Goal: Task Accomplishment & Management: Use online tool/utility

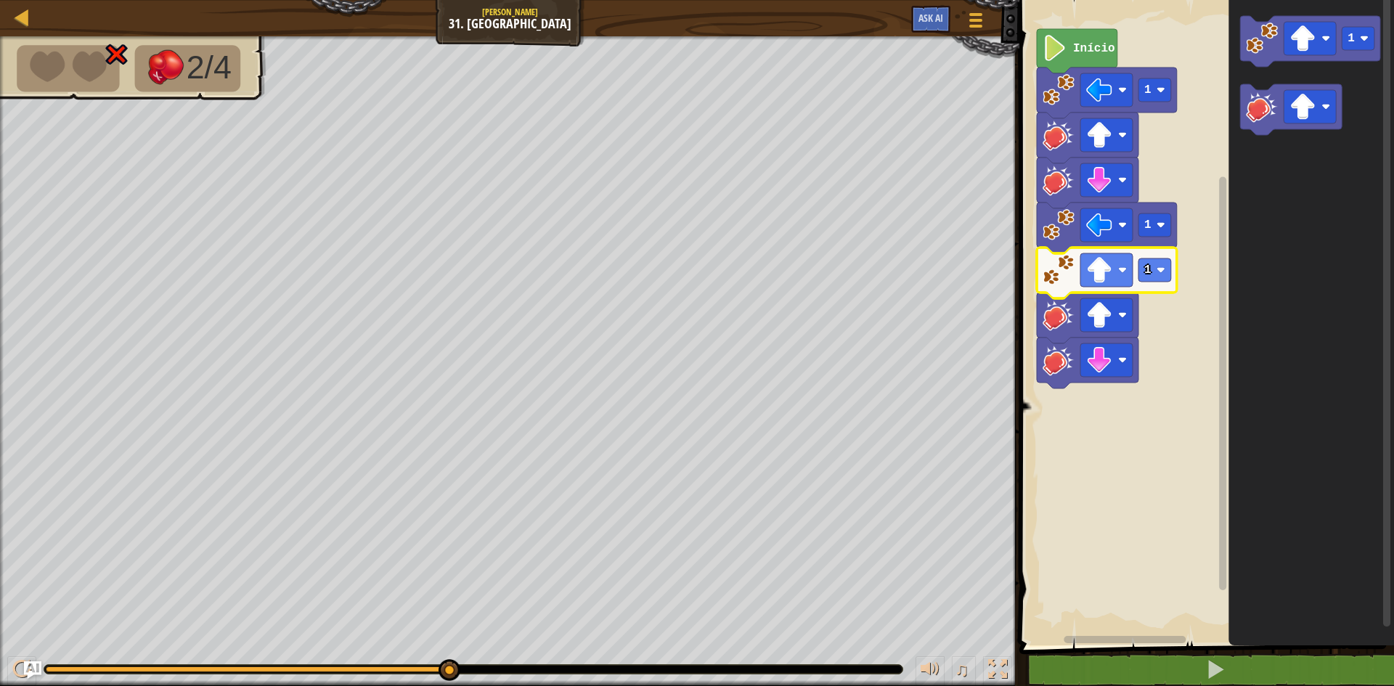
click at [1074, 57] on icon "Espaço de trabalho do Blockly" at bounding box center [1077, 51] width 81 height 44
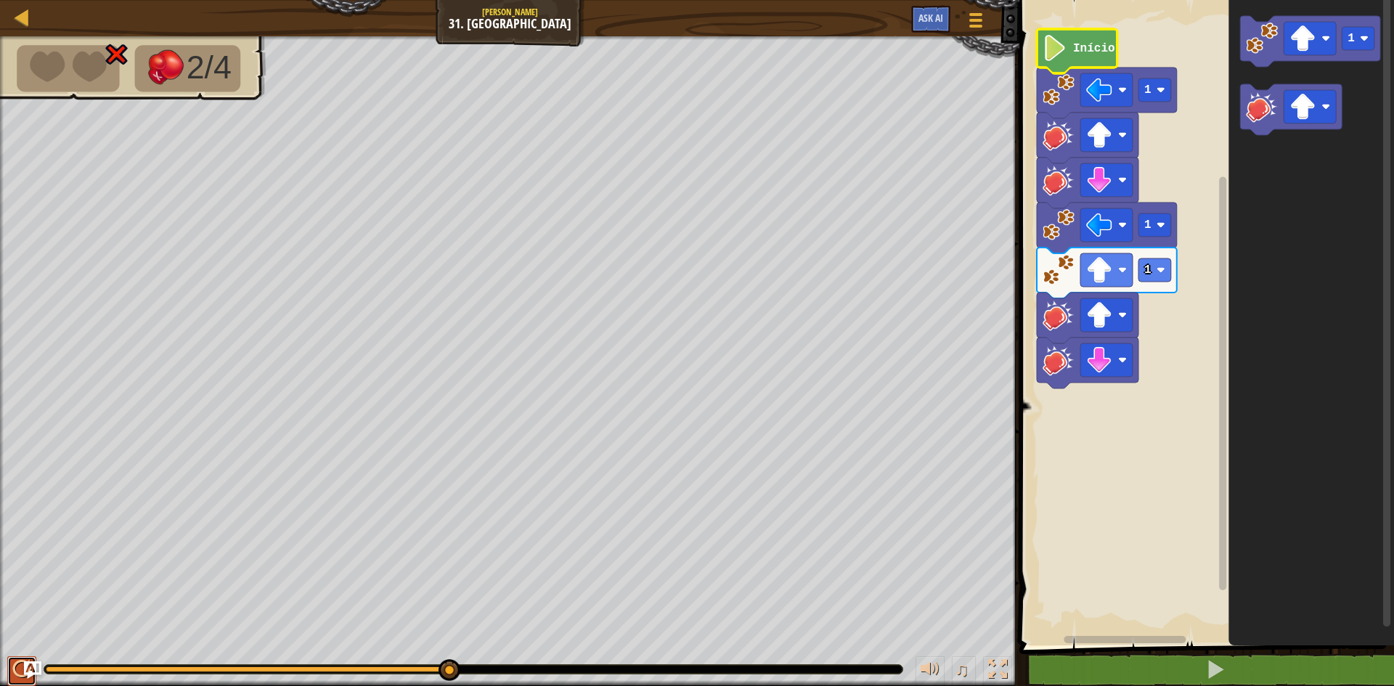
click at [15, 662] on div at bounding box center [21, 669] width 19 height 19
click at [18, 660] on div at bounding box center [21, 669] width 19 height 19
click at [1057, 270] on image "Espaço de trabalho do Blockly" at bounding box center [1059, 270] width 32 height 32
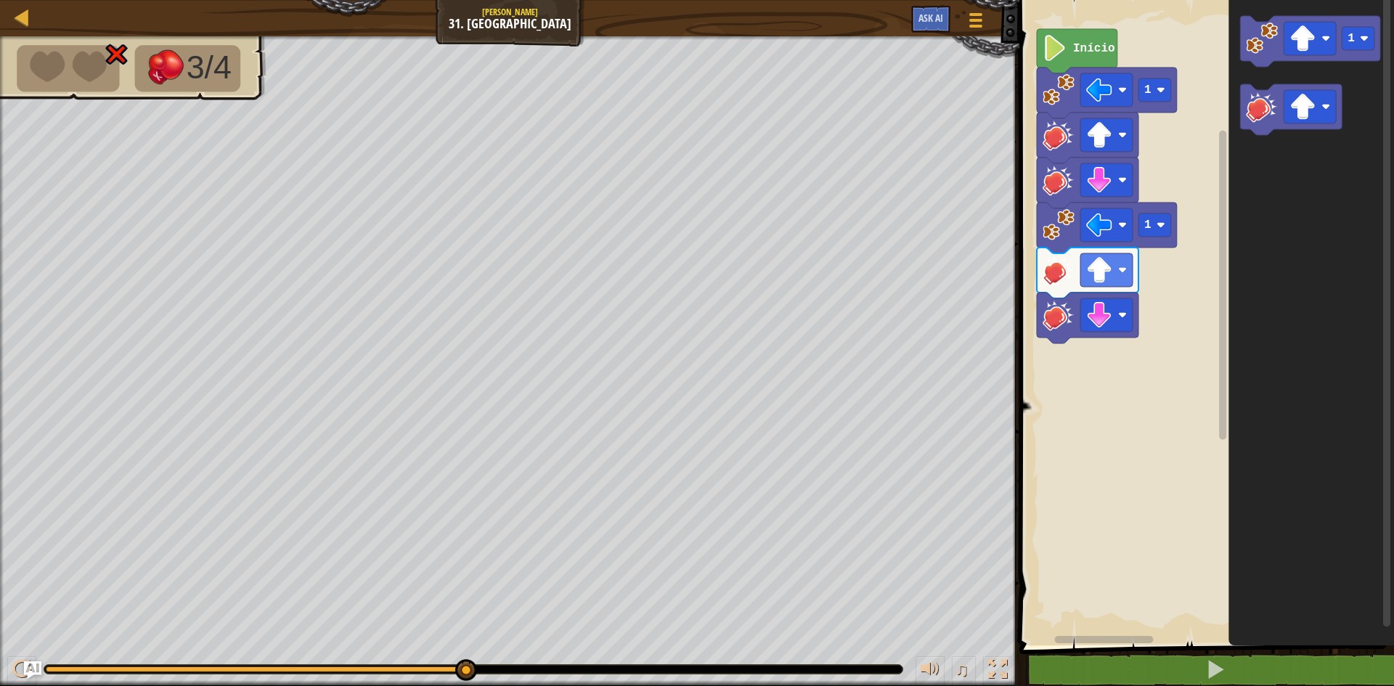
click at [1095, 64] on icon "Espaço de trabalho do Blockly" at bounding box center [1077, 51] width 81 height 44
click at [14, 667] on div at bounding box center [21, 669] width 19 height 19
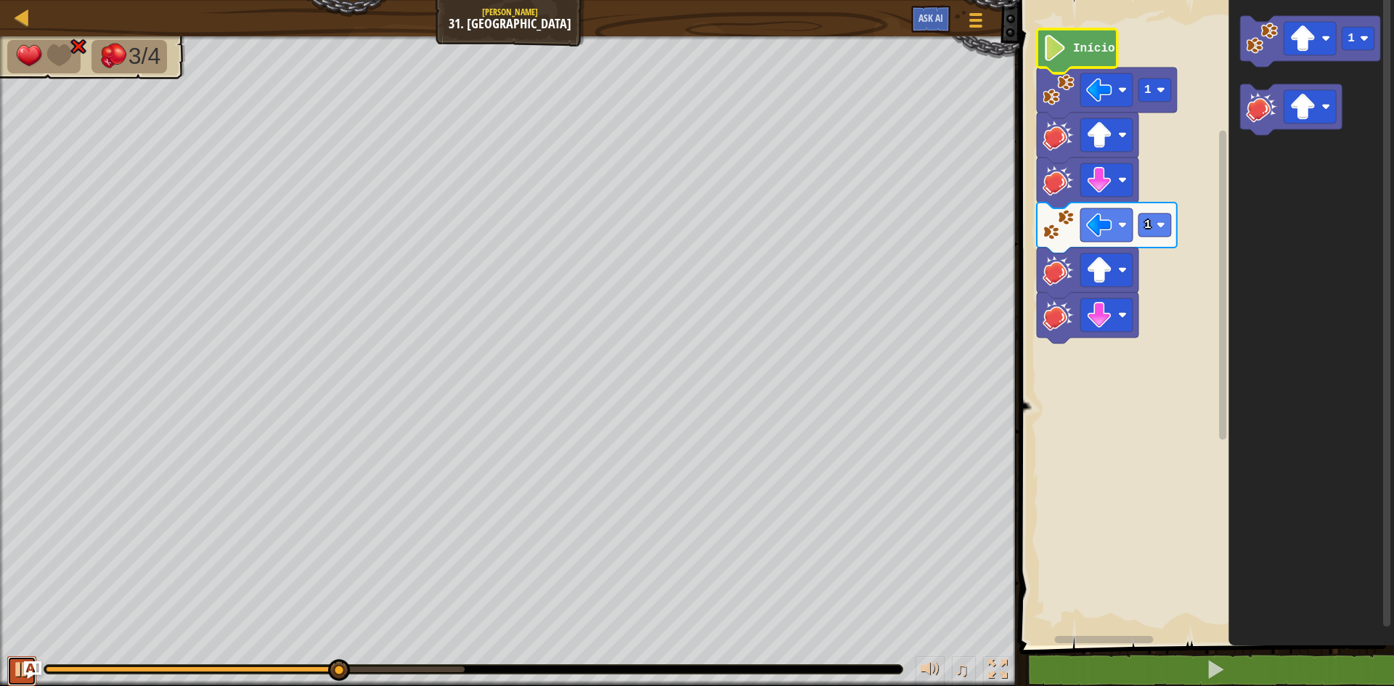
click at [14, 667] on div at bounding box center [21, 669] width 19 height 19
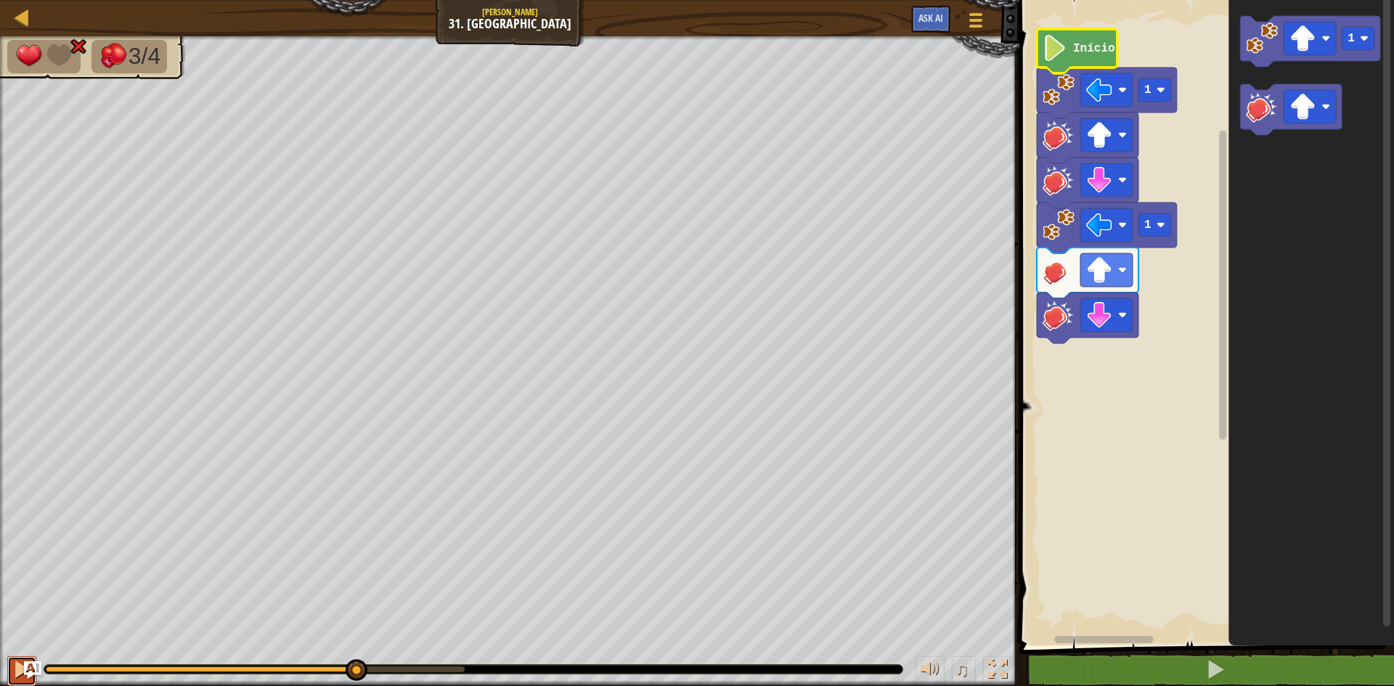
click at [14, 667] on div at bounding box center [21, 669] width 19 height 19
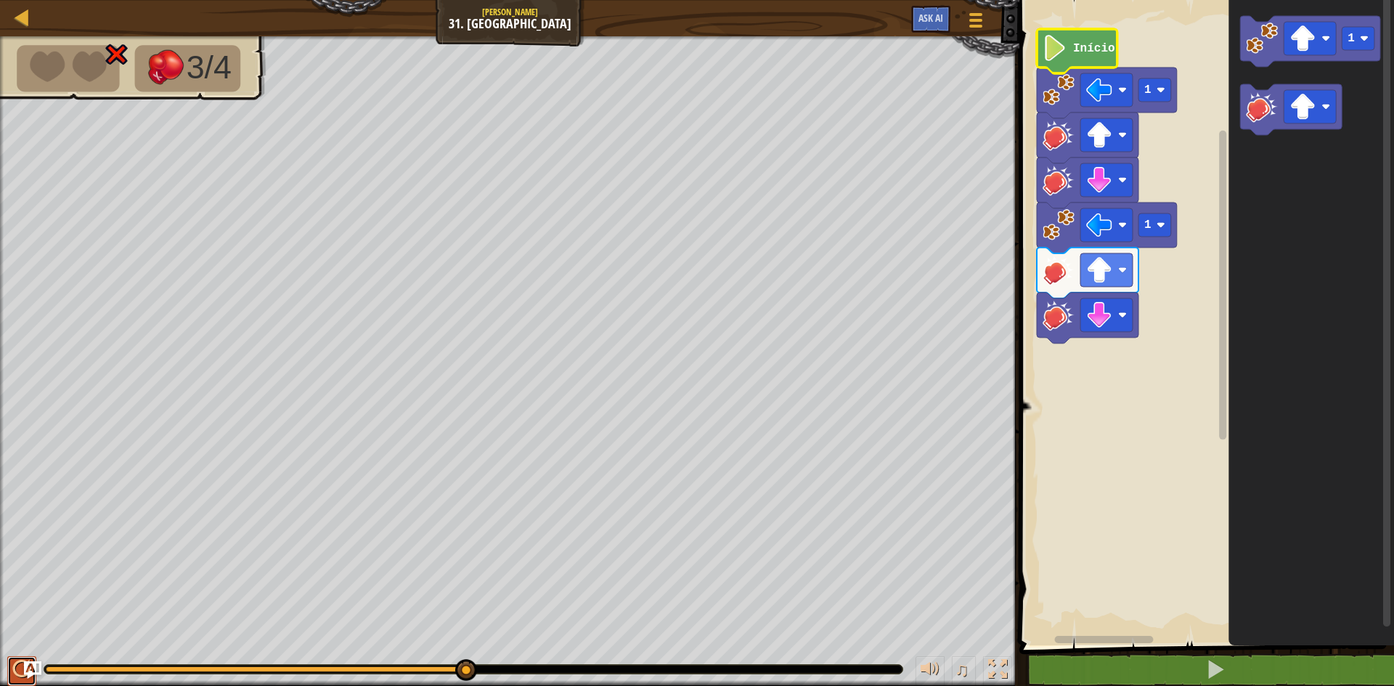
click at [15, 660] on div at bounding box center [21, 669] width 19 height 19
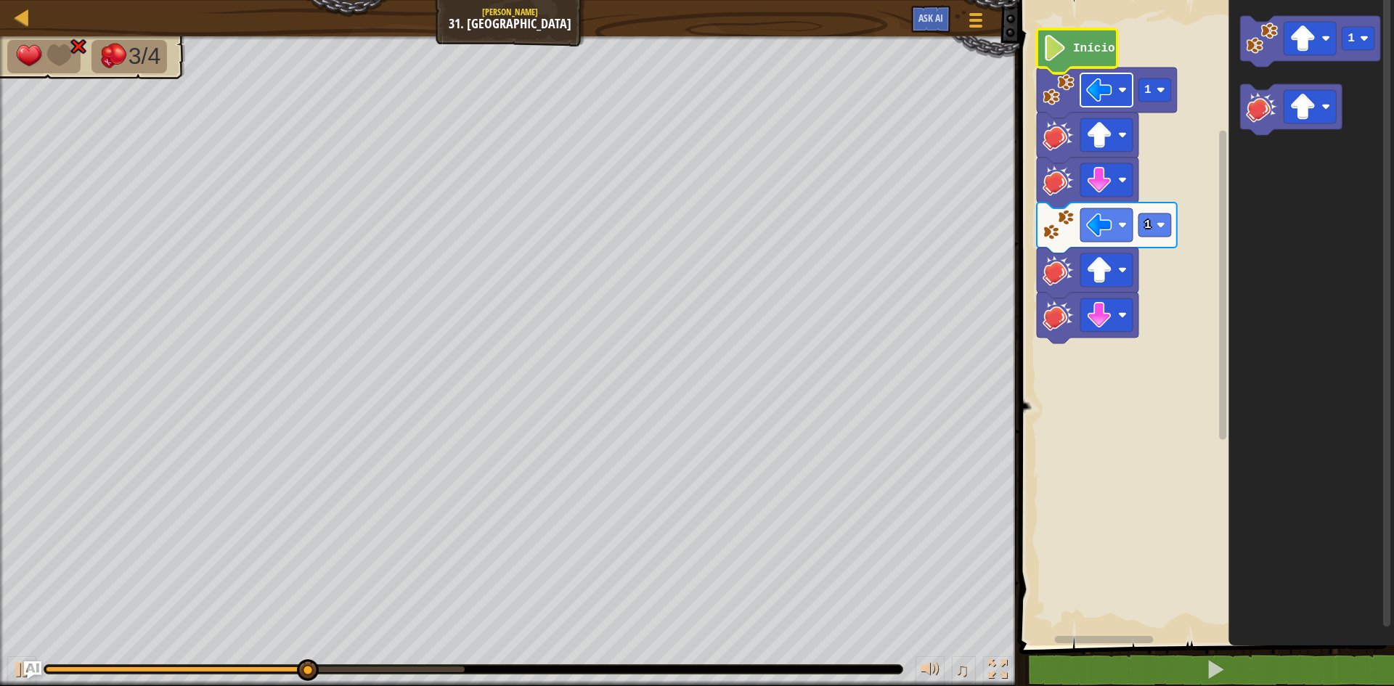
click at [1101, 94] on image "Espaço de trabalho do Blockly" at bounding box center [1099, 90] width 26 height 26
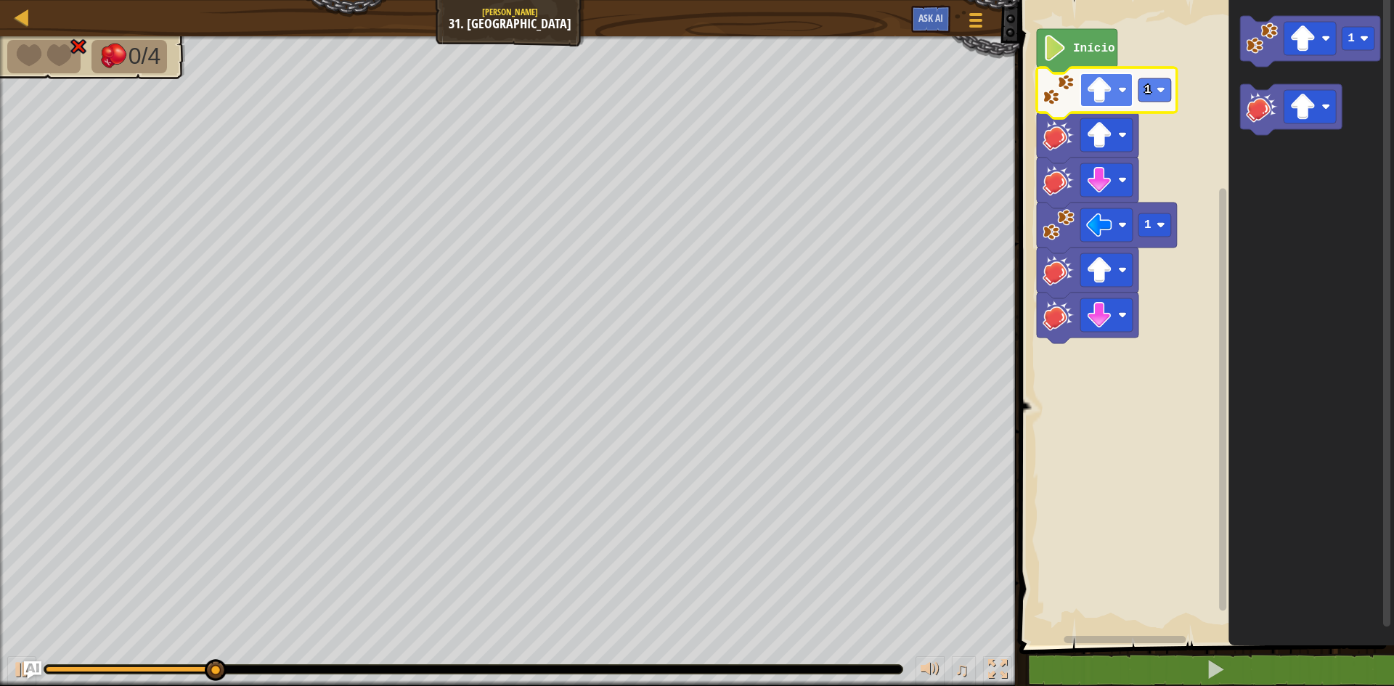
click at [1099, 99] on image "Espaço de trabalho do Blockly" at bounding box center [1099, 90] width 26 height 26
click at [1094, 178] on image "Espaço de trabalho do Blockly" at bounding box center [1099, 180] width 26 height 26
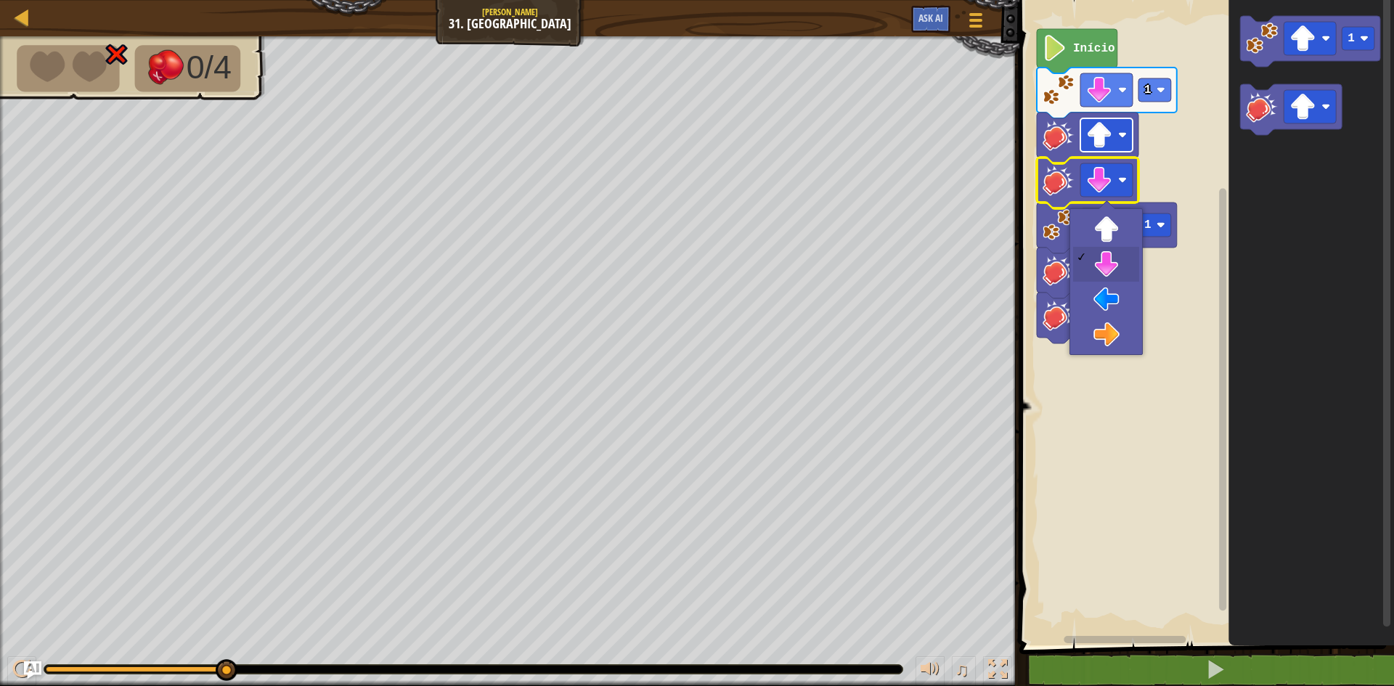
click at [1089, 139] on image "Espaço de trabalho do Blockly" at bounding box center [1099, 135] width 26 height 26
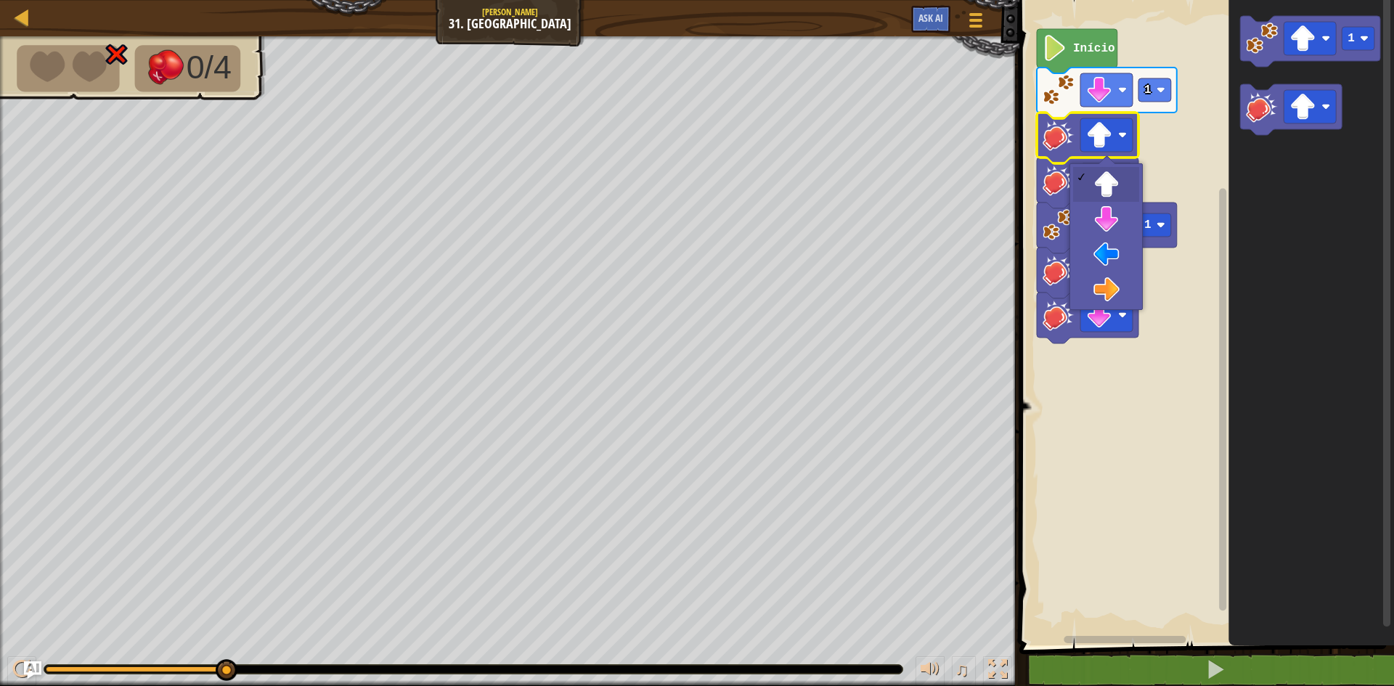
click at [1097, 110] on icon "Espaço de trabalho do Blockly" at bounding box center [1107, 93] width 140 height 51
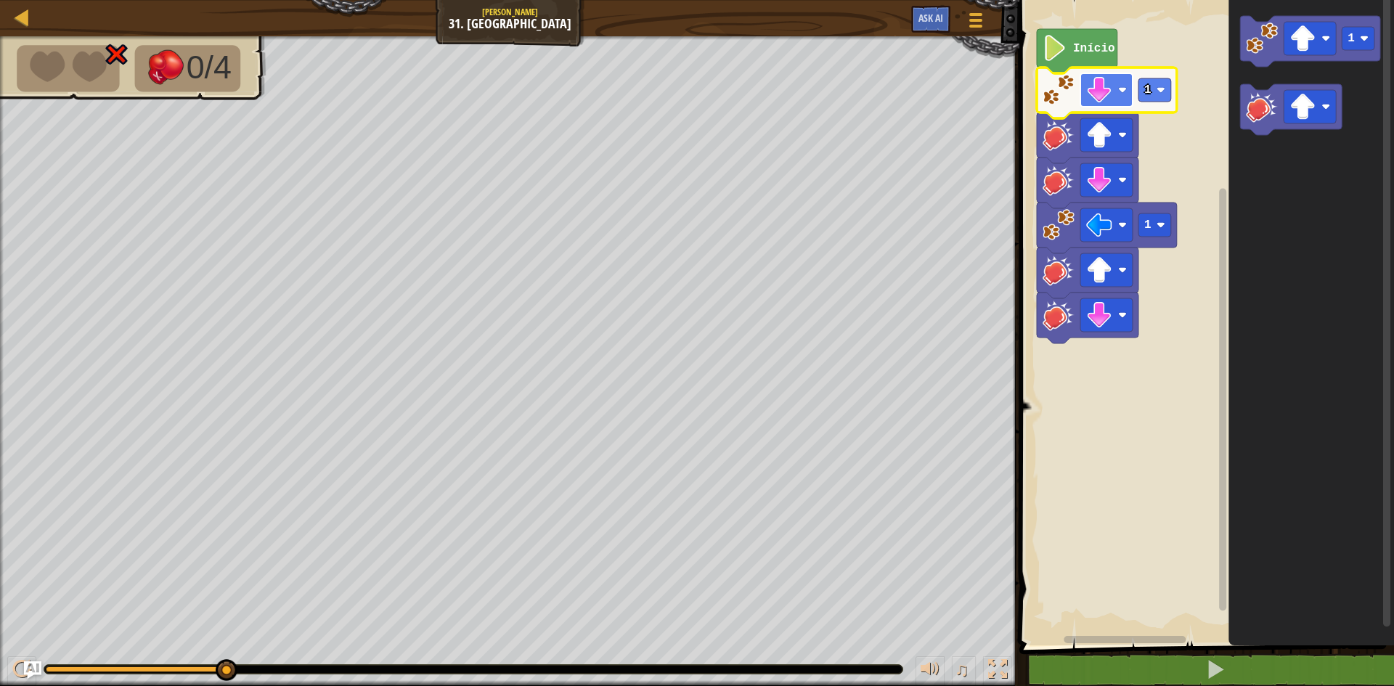
click at [1112, 103] on image "Espaço de trabalho do Blockly" at bounding box center [1099, 90] width 26 height 26
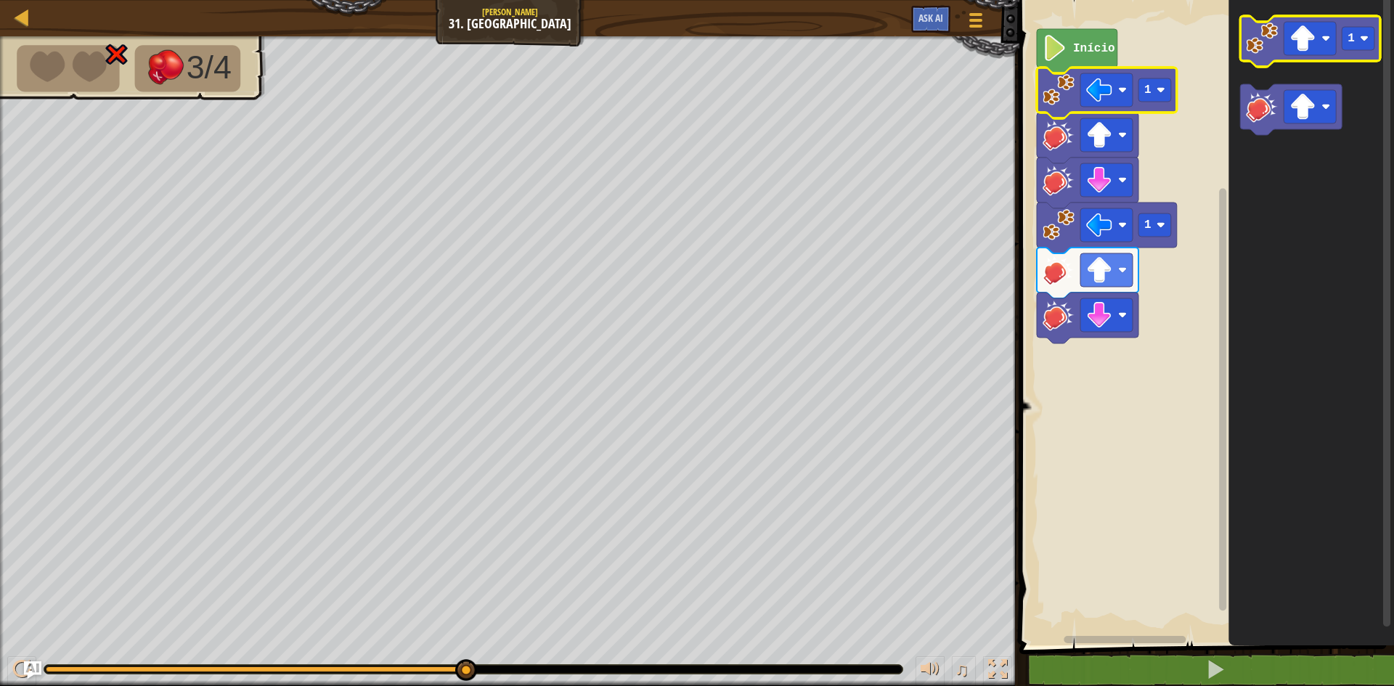
click at [1296, 57] on icon "Espaço de trabalho do Blockly" at bounding box center [1310, 41] width 140 height 51
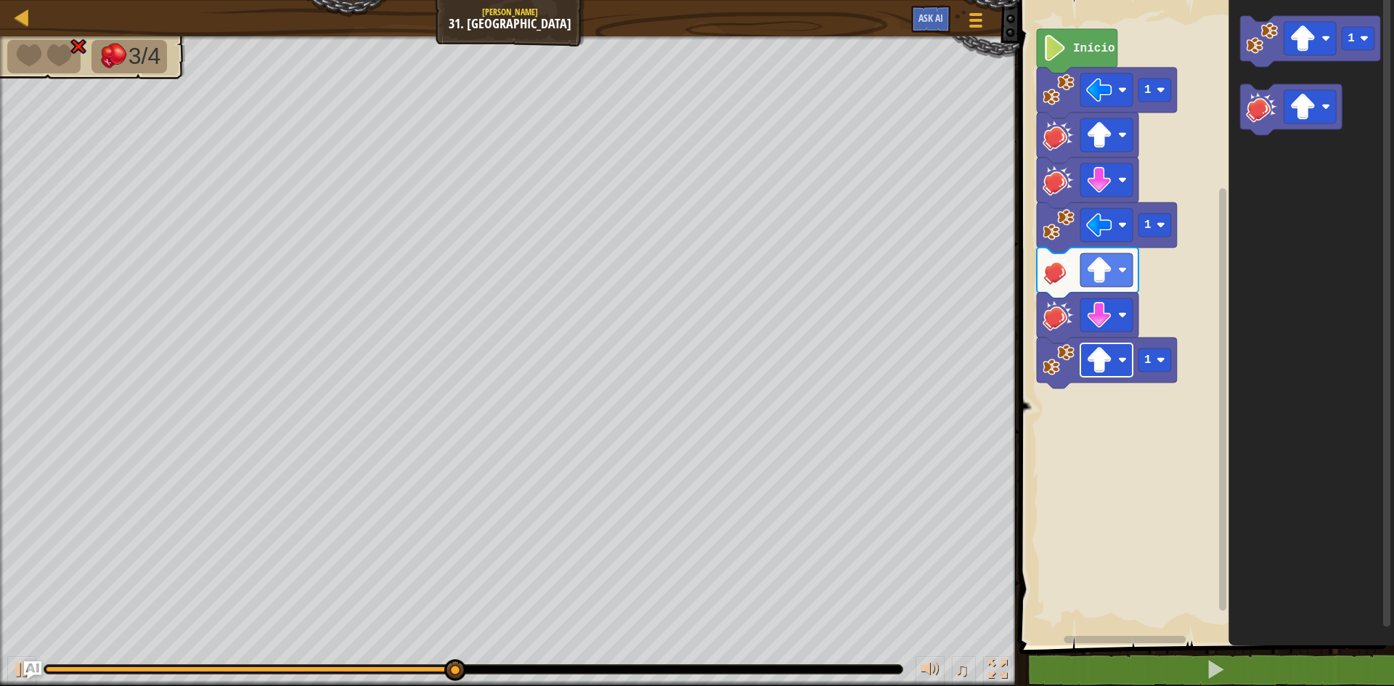
click at [1107, 356] on image "Espaço de trabalho do Blockly" at bounding box center [1099, 360] width 26 height 26
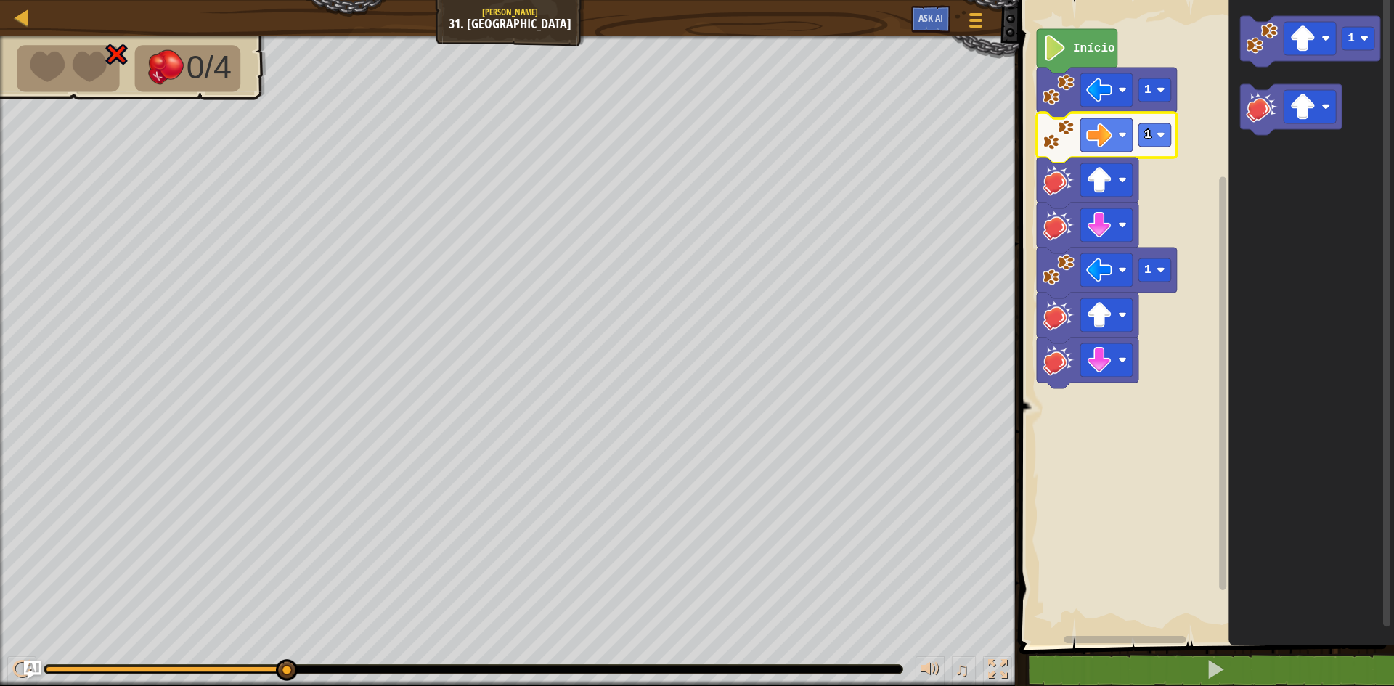
click at [1062, 184] on image "Espaço de trabalho do Blockly" at bounding box center [1059, 180] width 32 height 32
click at [1060, 186] on image "Espaço de trabalho do Blockly" at bounding box center [1059, 180] width 32 height 32
click at [1171, 192] on rect "Espaço de trabalho do Blockly" at bounding box center [1204, 319] width 379 height 653
click at [1065, 60] on image "Espaço de trabalho do Blockly" at bounding box center [1055, 48] width 25 height 26
click at [1068, 58] on icon "Espaço de trabalho do Blockly" at bounding box center [1077, 51] width 81 height 44
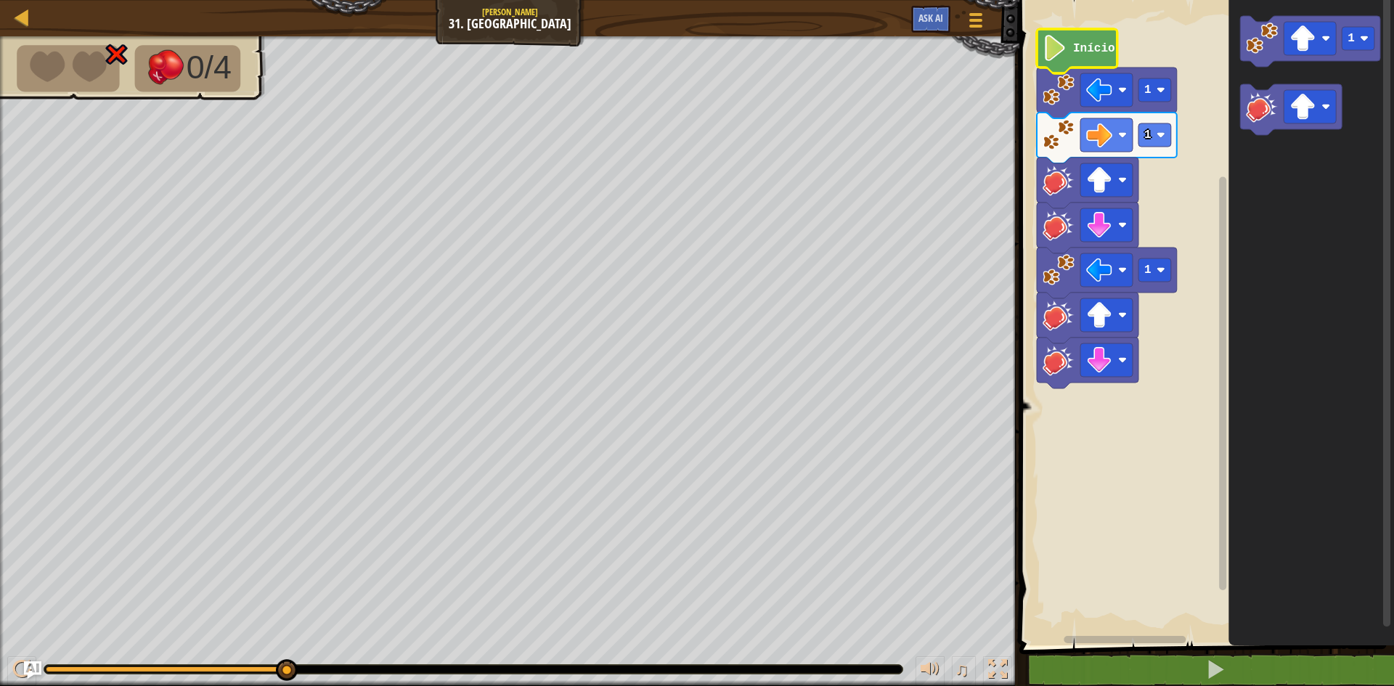
click at [1056, 200] on icon "Espaço de trabalho do Blockly" at bounding box center [1088, 183] width 102 height 51
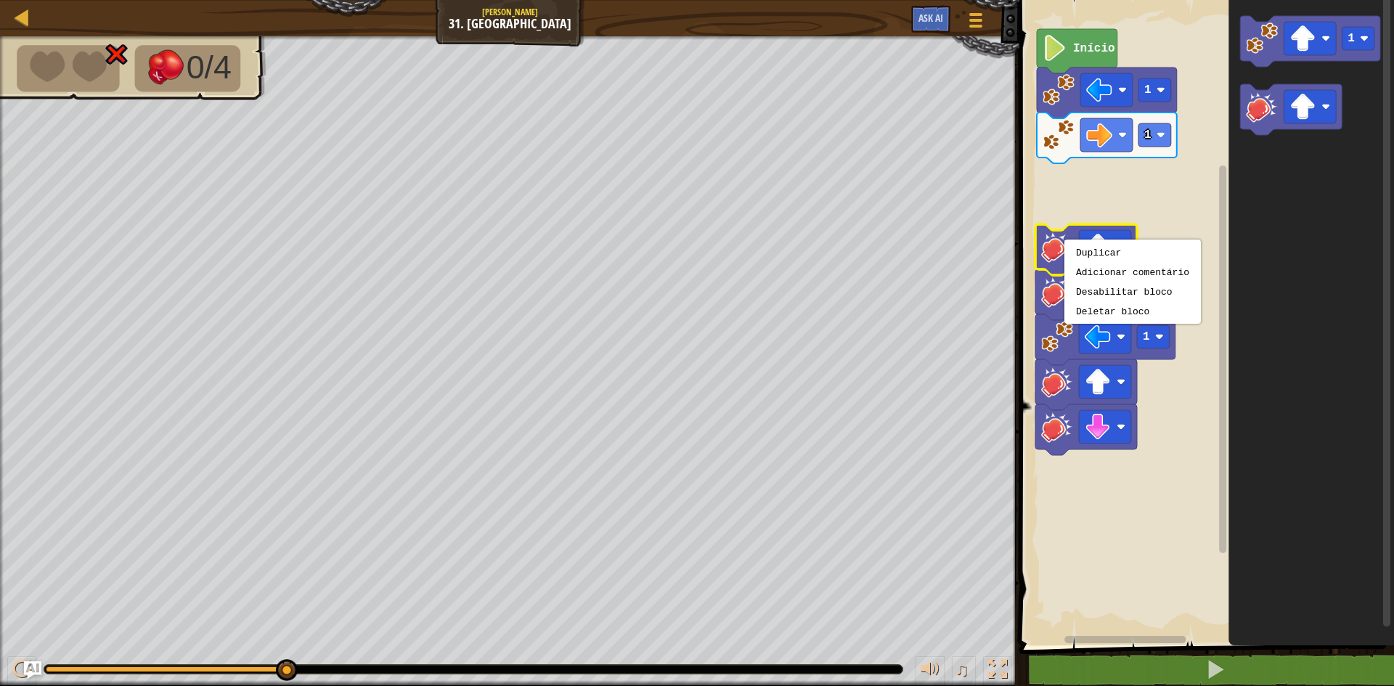
click at [1073, 204] on rect "Espaço de trabalho do Blockly" at bounding box center [1204, 319] width 379 height 653
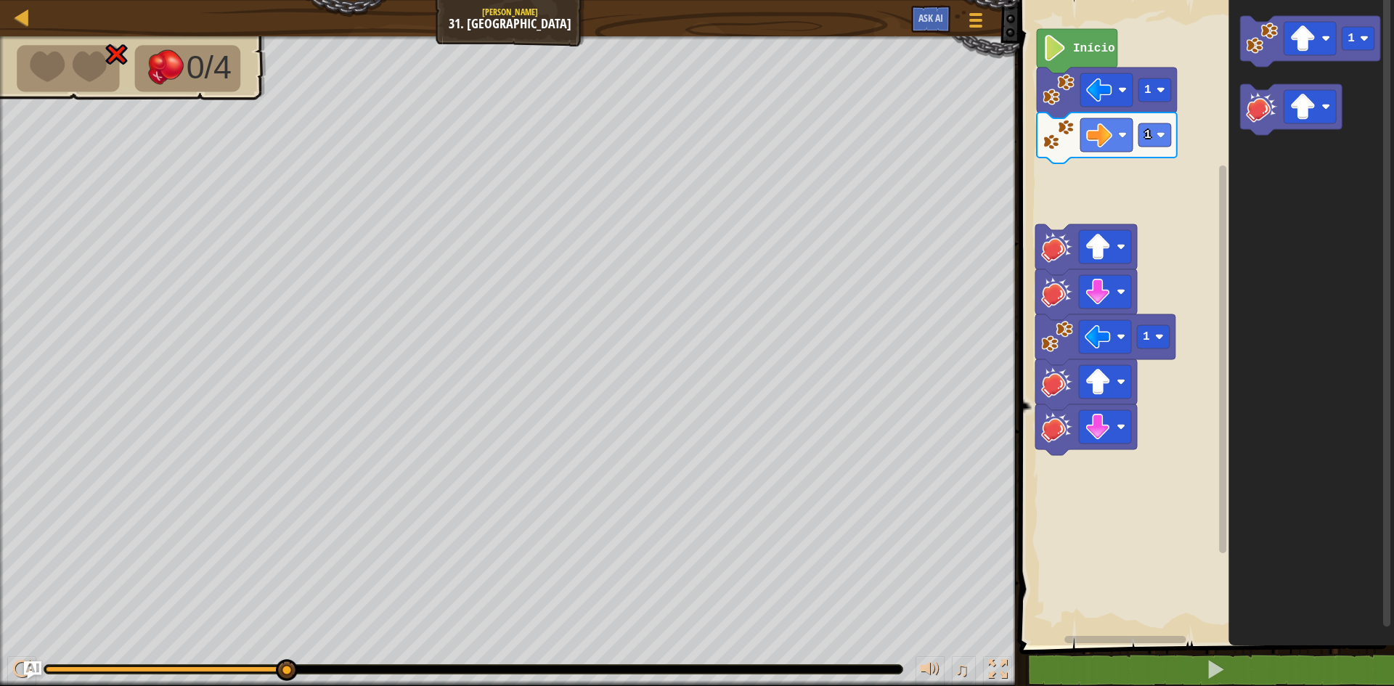
click at [1052, 245] on image "Espaço de trabalho do Blockly" at bounding box center [1057, 247] width 32 height 32
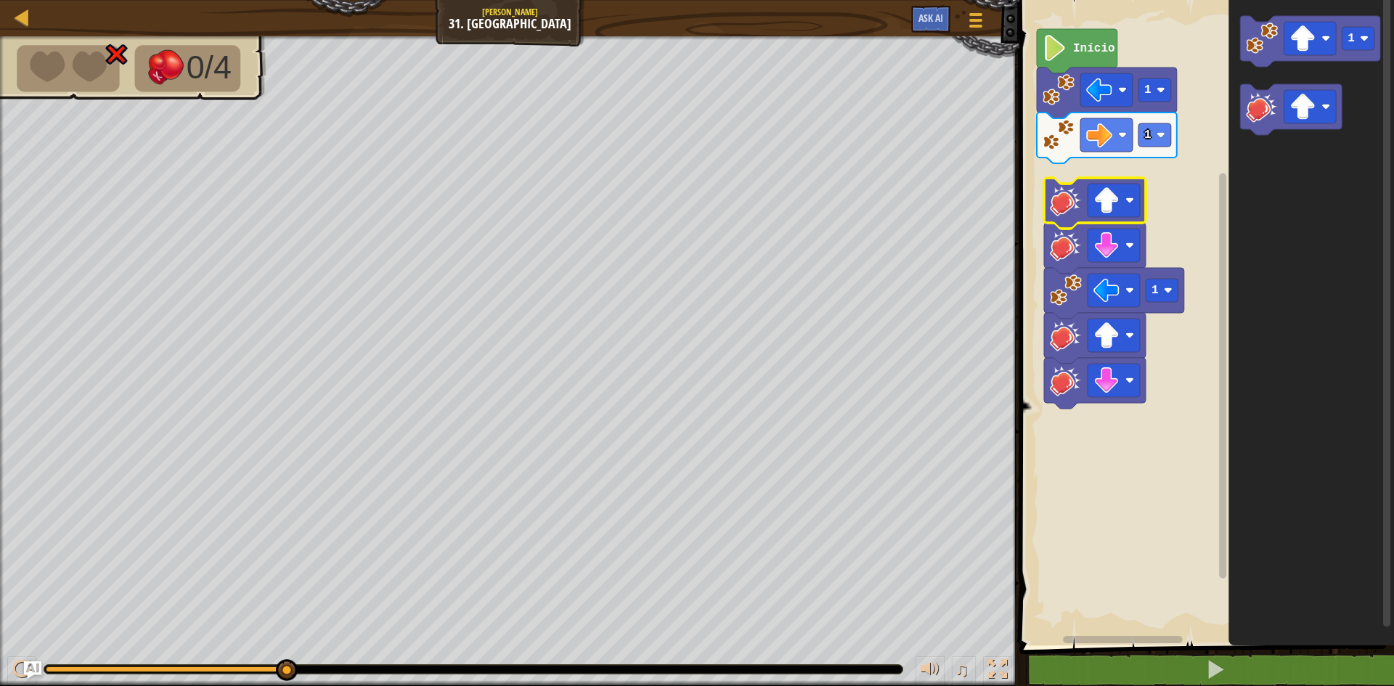
click at [1208, 162] on rect "Espaço de trabalho do Blockly" at bounding box center [1204, 319] width 379 height 653
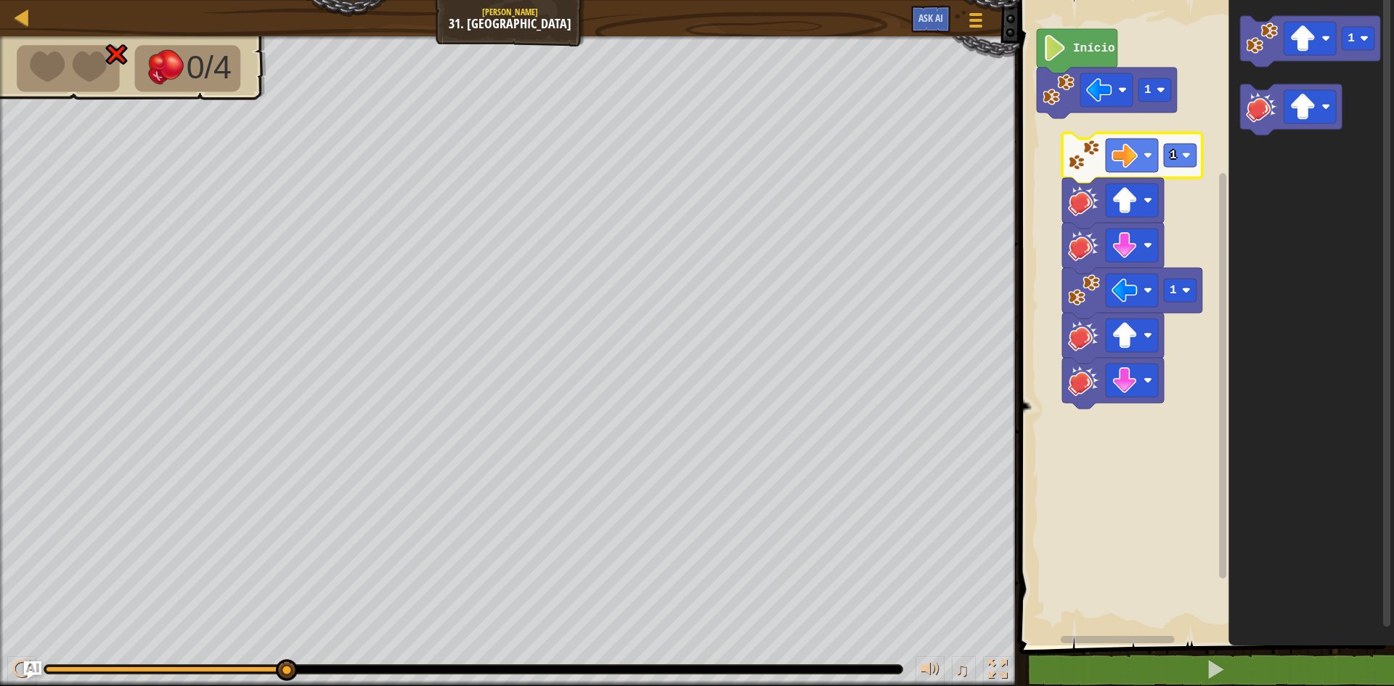
click at [1085, 257] on image "Espaço de trabalho do Blockly" at bounding box center [1084, 245] width 32 height 32
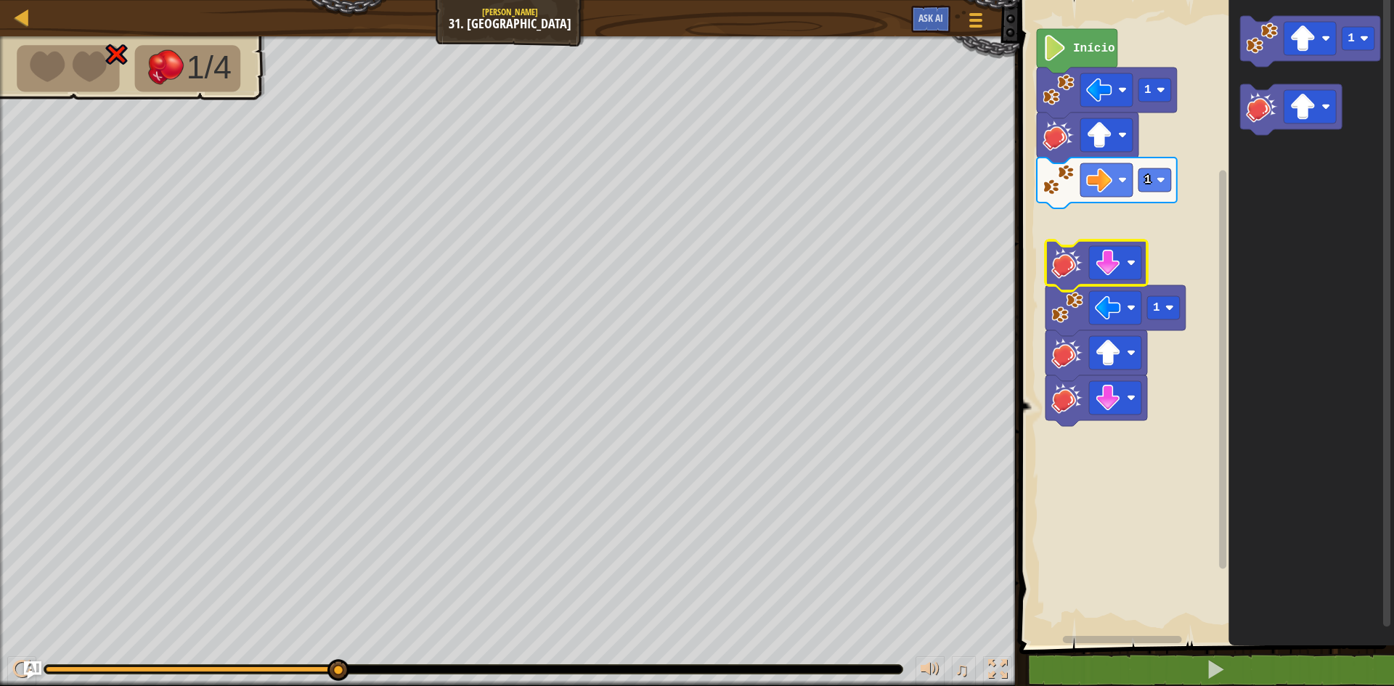
click at [1078, 200] on rect "Espaço de trabalho do Blockly" at bounding box center [1204, 319] width 379 height 653
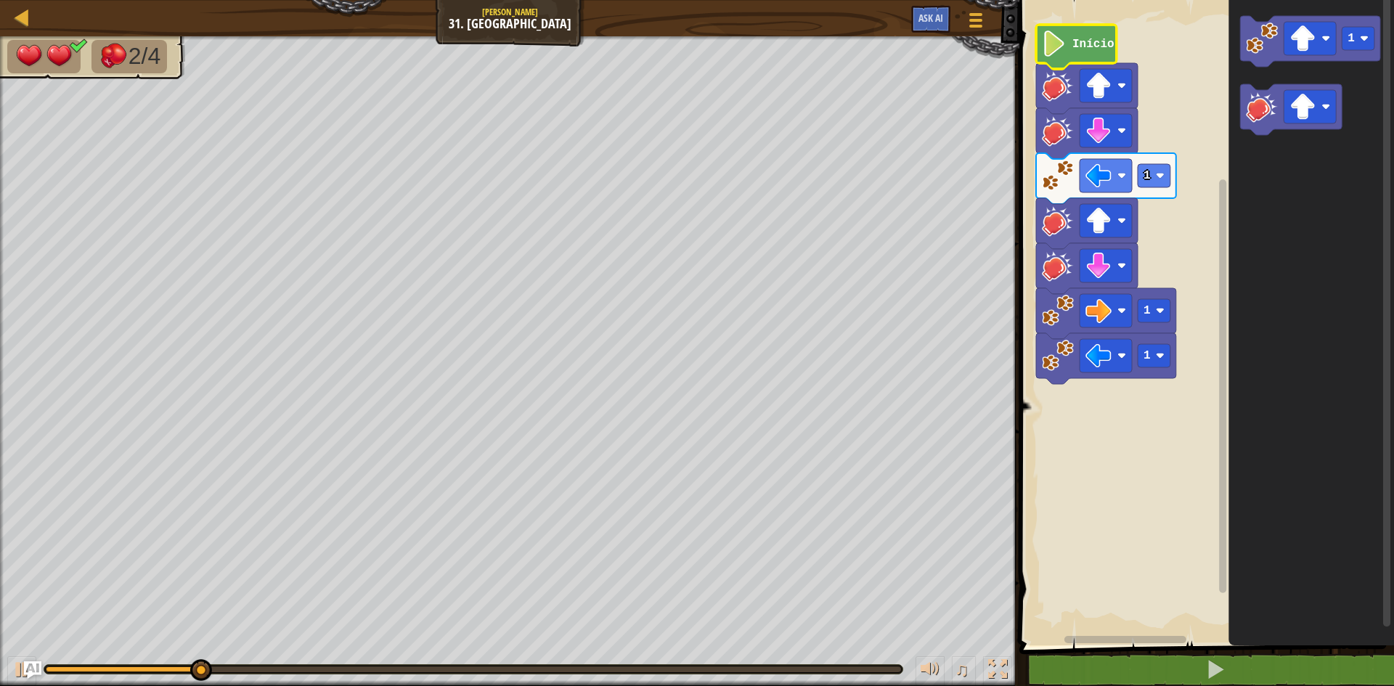
click at [1070, 57] on icon "Espaço de trabalho do Blockly" at bounding box center [1076, 47] width 81 height 44
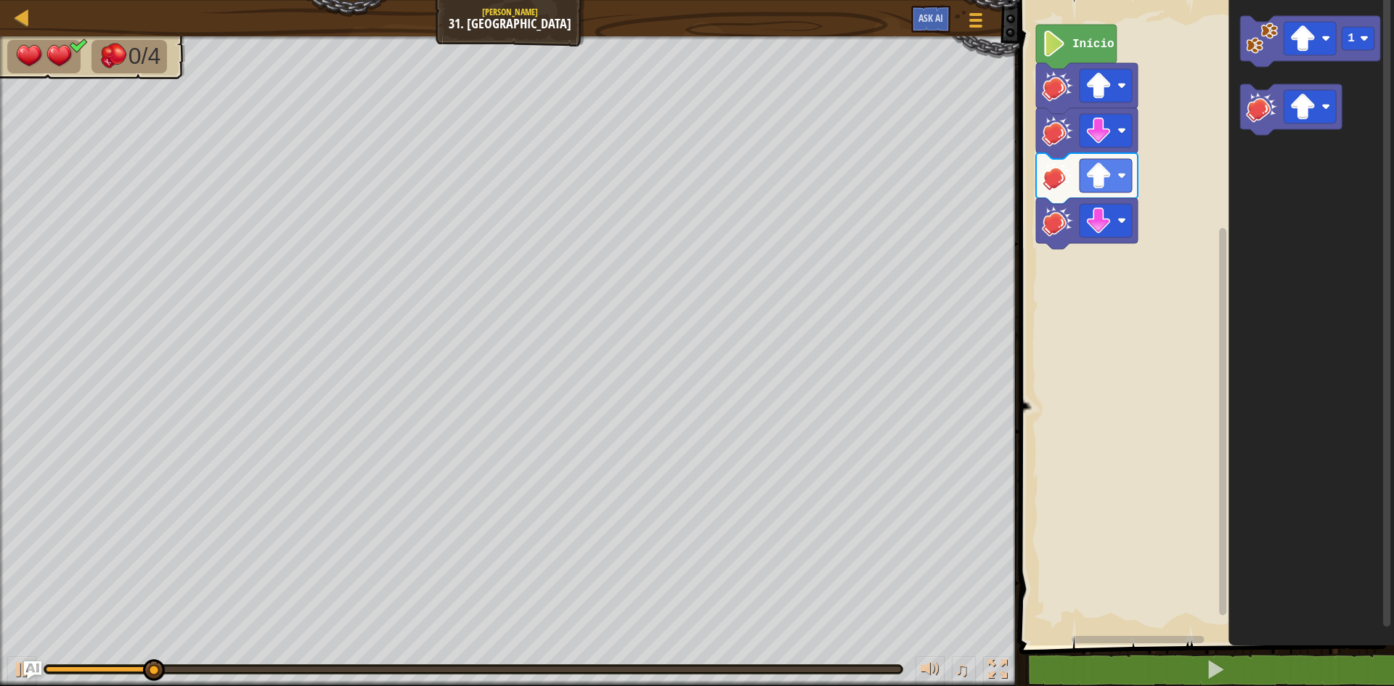
click at [1053, 48] on image "Espaço de trabalho do Blockly" at bounding box center [1054, 44] width 25 height 26
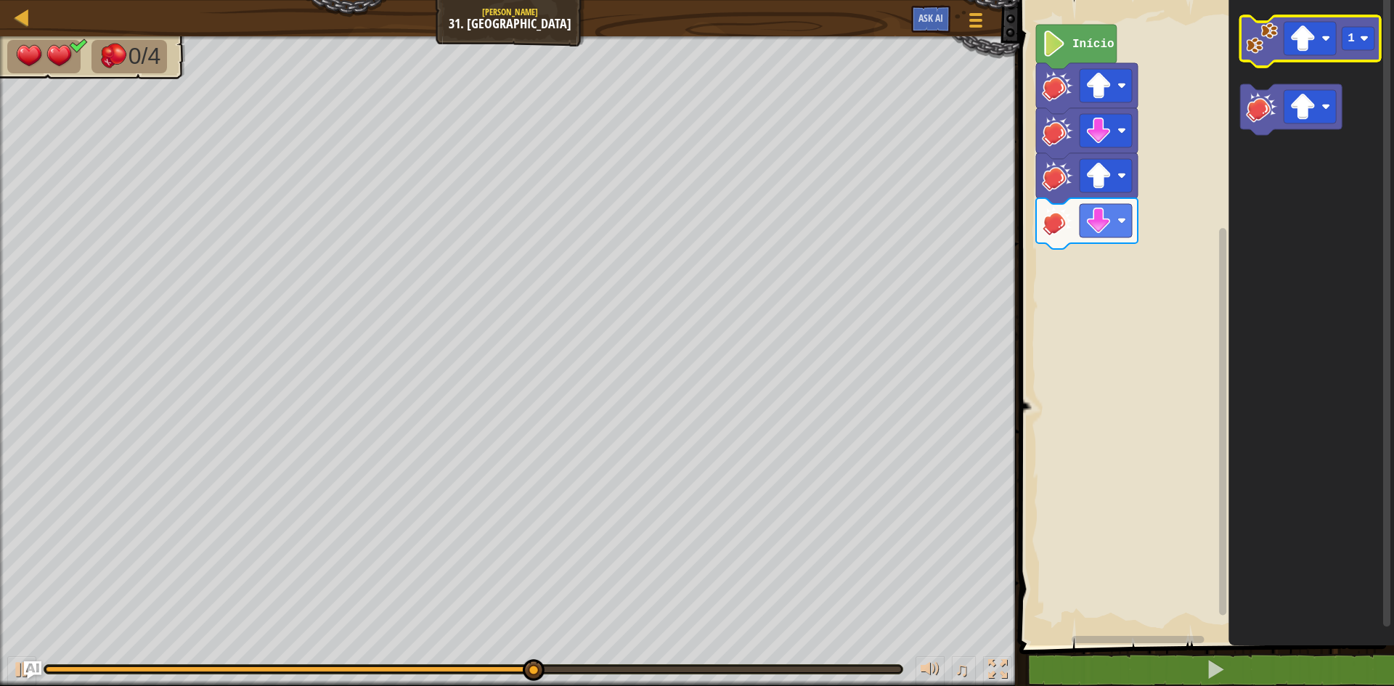
click at [1271, 50] on image "Espaço de trabalho do Blockly" at bounding box center [1262, 39] width 32 height 32
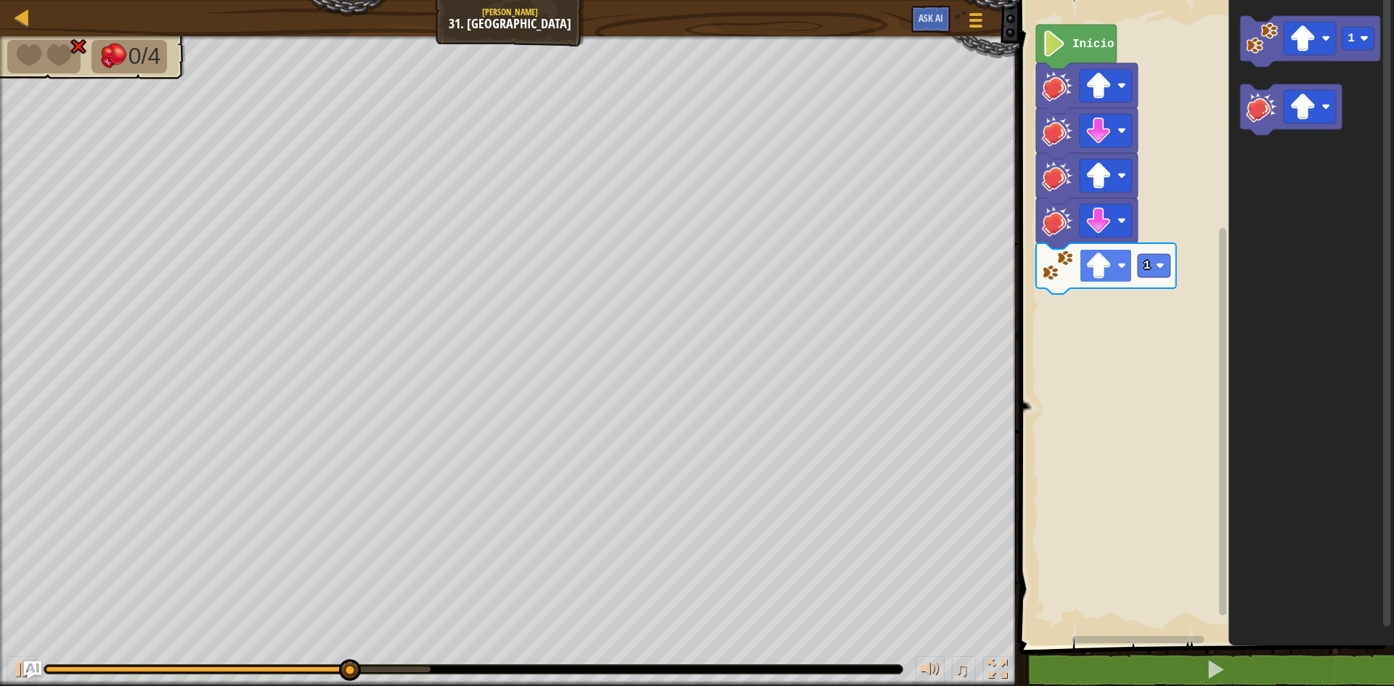
click at [1112, 259] on image "Espaço de trabalho do Blockly" at bounding box center [1099, 266] width 26 height 26
